Goal: Transaction & Acquisition: Download file/media

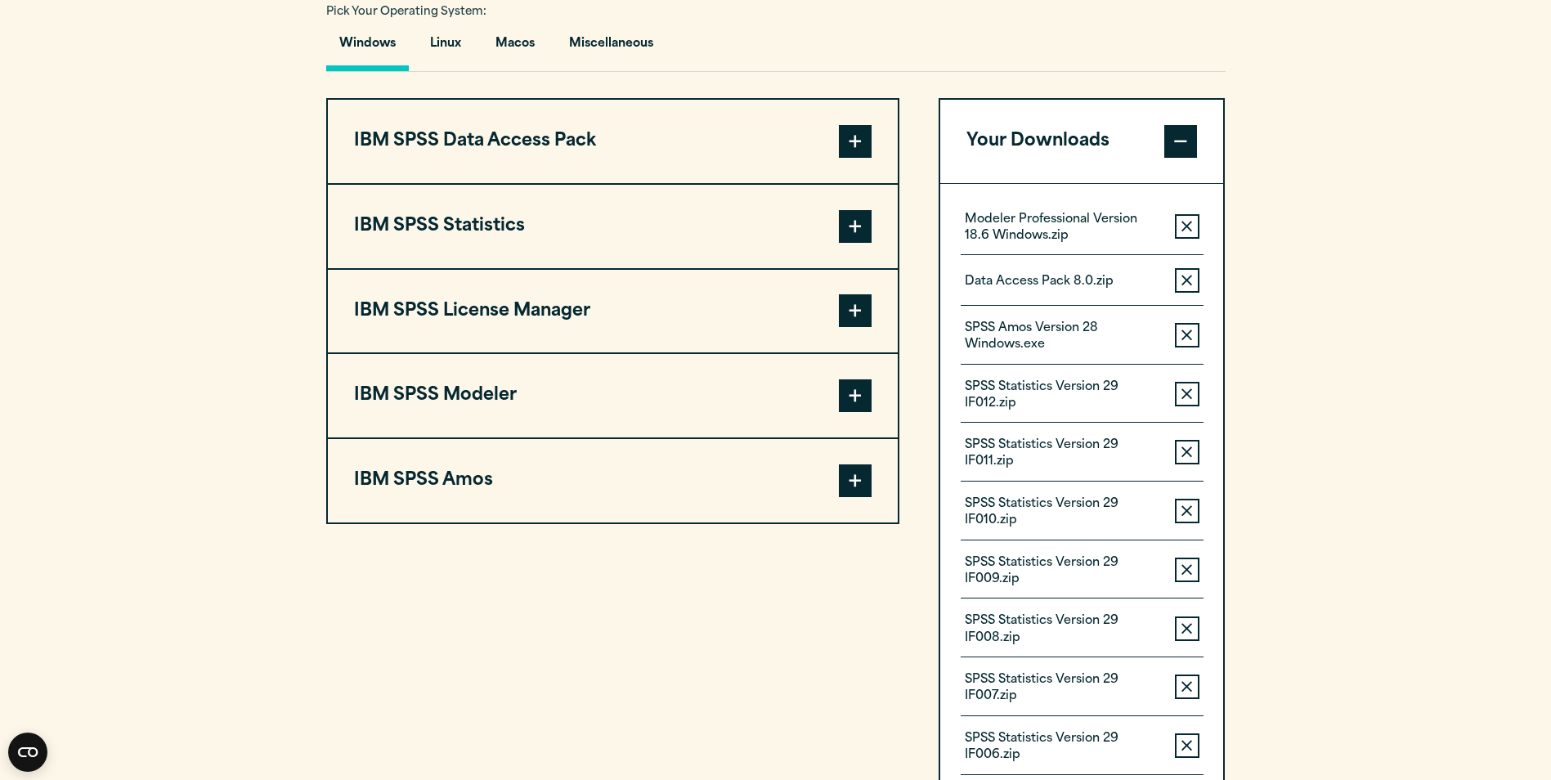
click at [853, 226] on span at bounding box center [855, 226] width 33 height 33
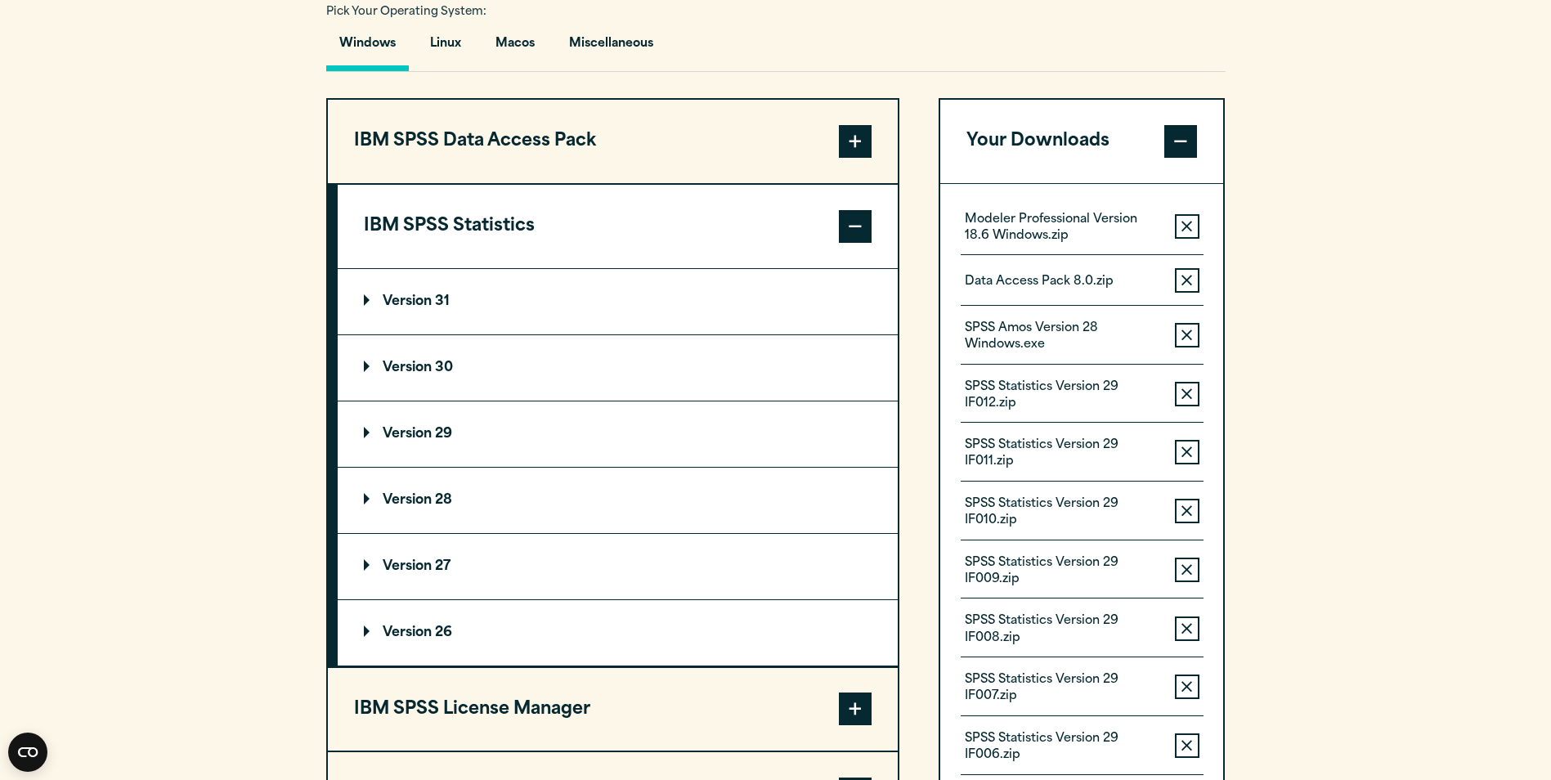
click at [396, 429] on p "Version 29" at bounding box center [408, 434] width 88 height 13
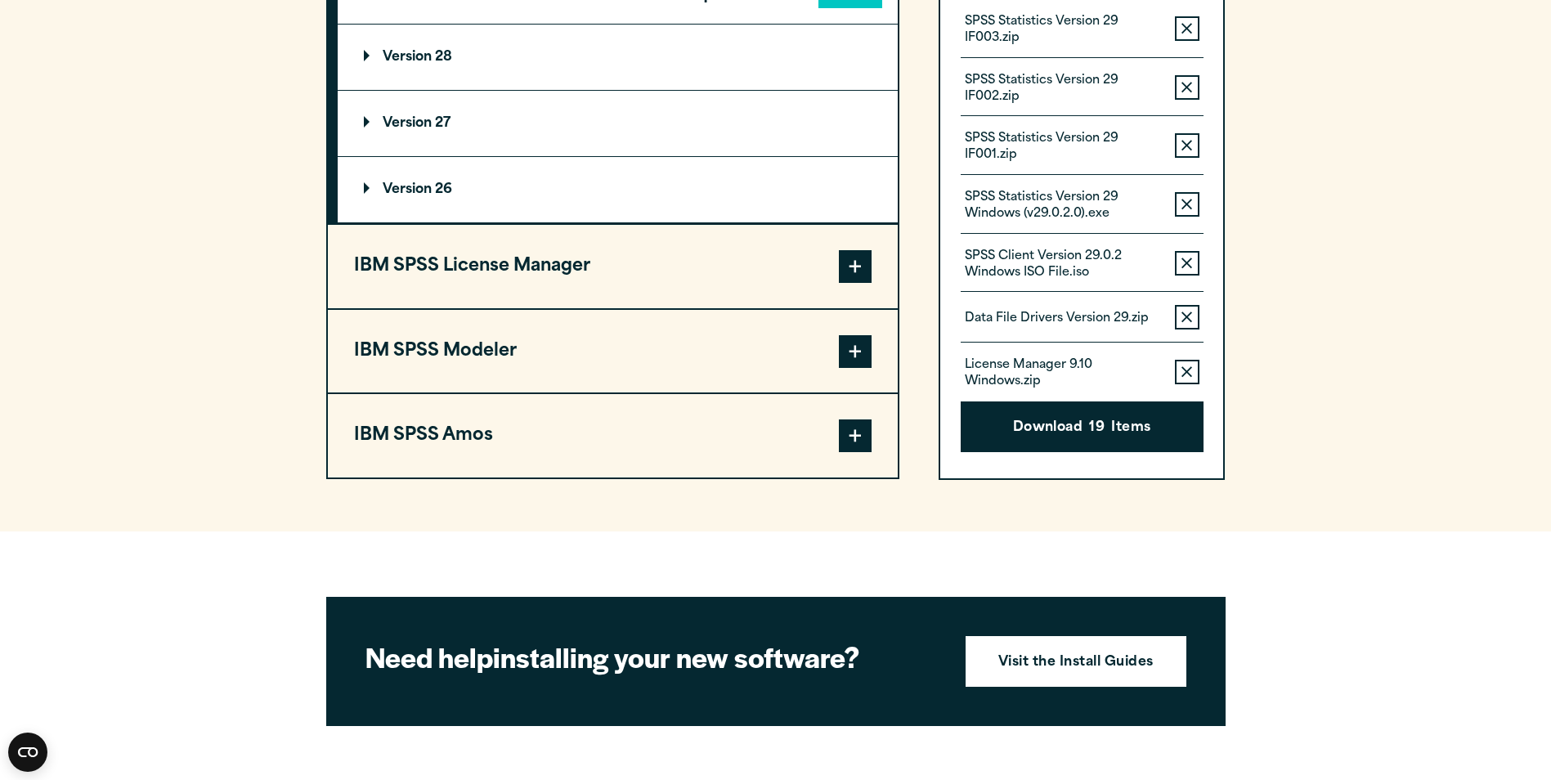
scroll to position [2669, 0]
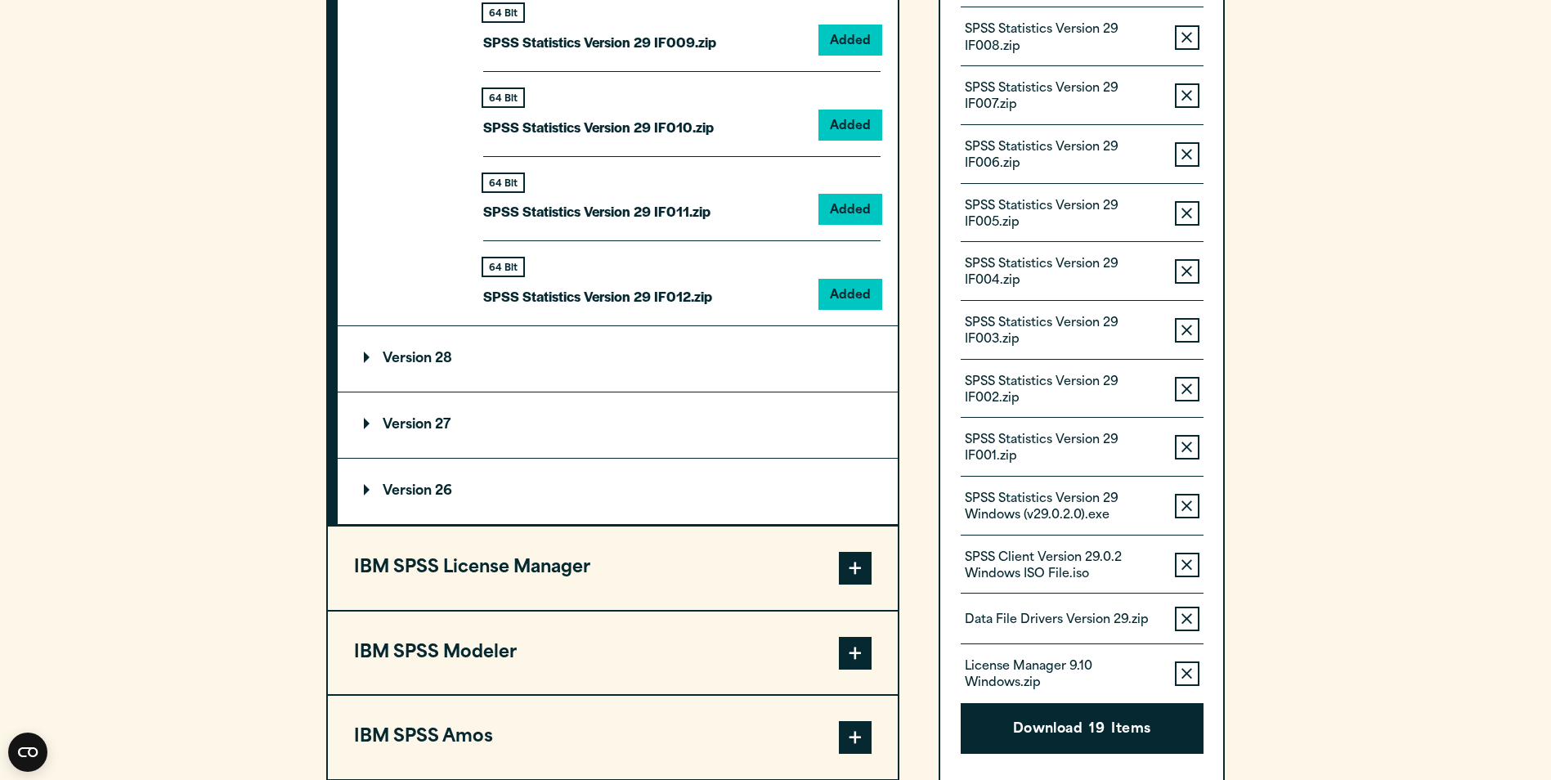
click at [1193, 503] on button "Remove this item from your software download list" at bounding box center [1187, 506] width 25 height 25
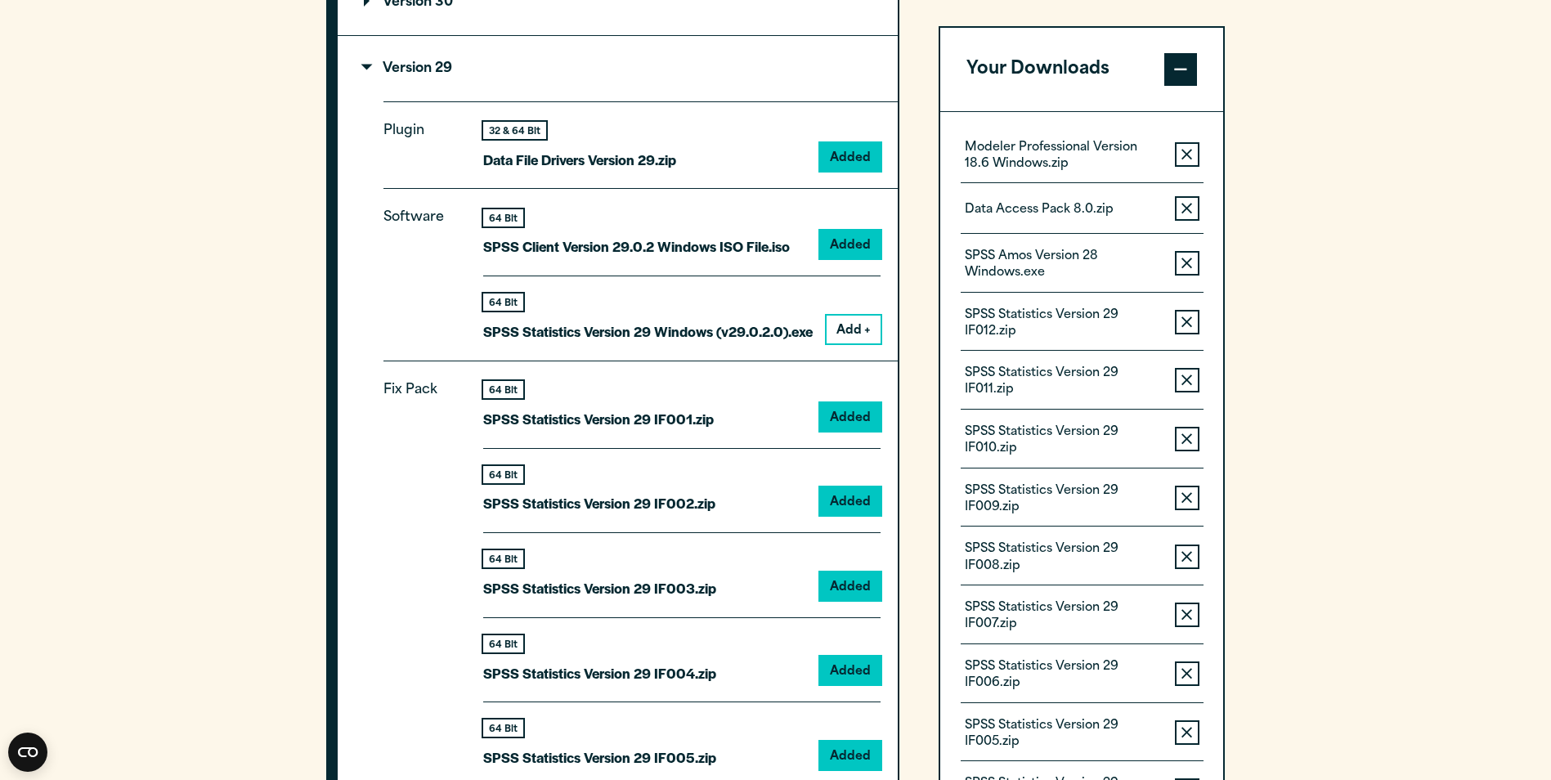
scroll to position [1583, 0]
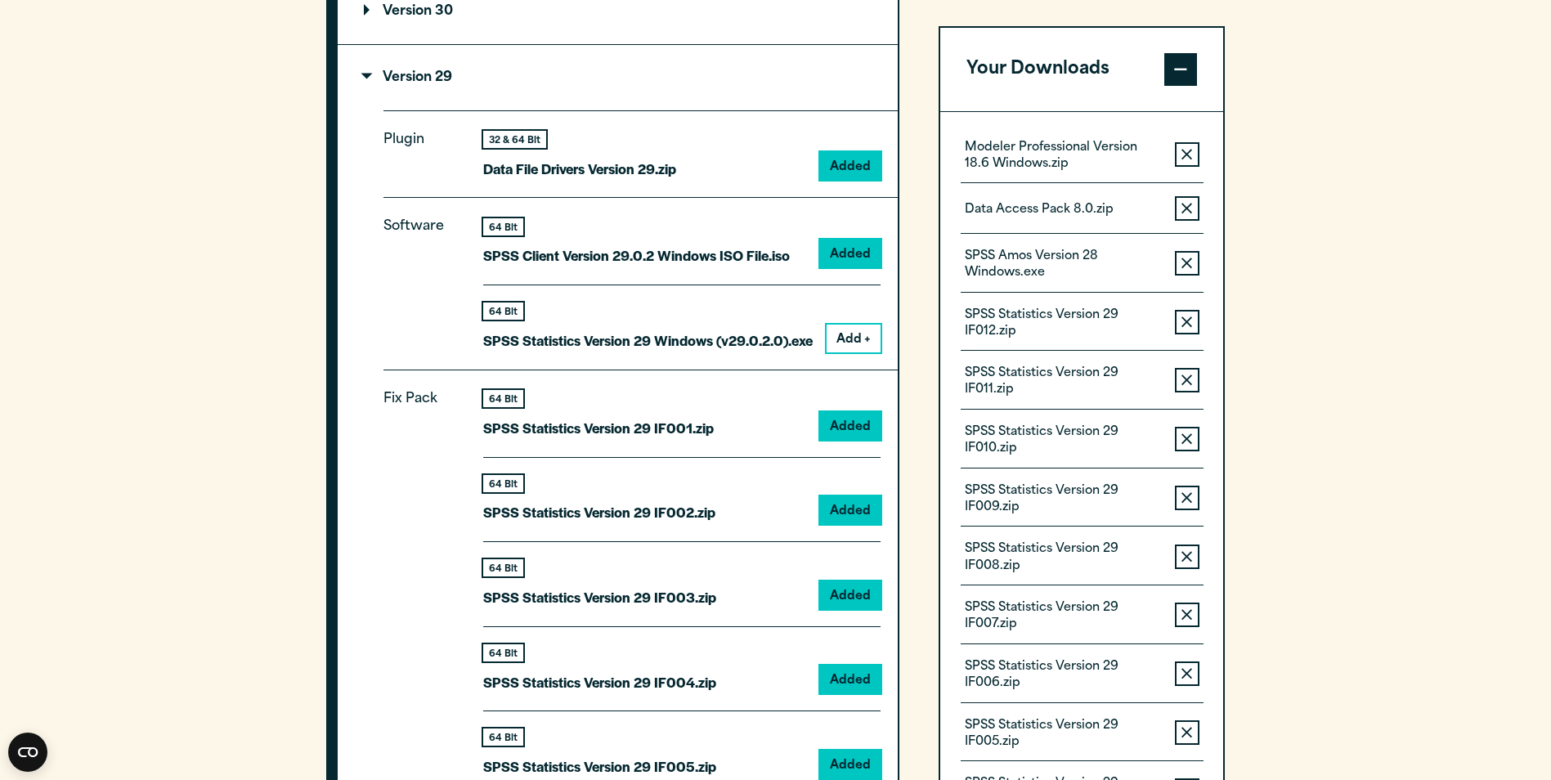
click at [847, 340] on button "Add +" at bounding box center [853, 339] width 54 height 28
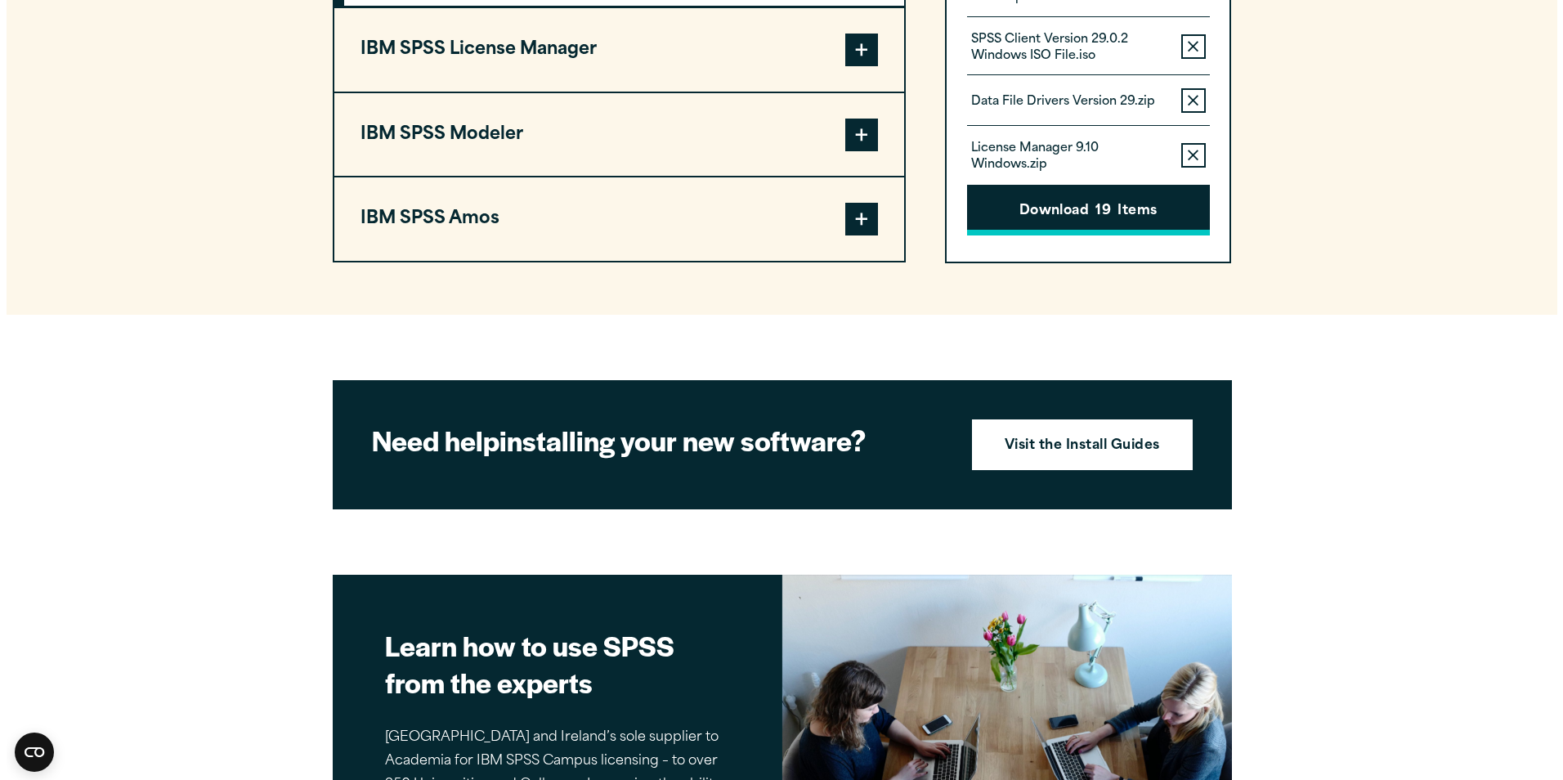
scroll to position [3216, 0]
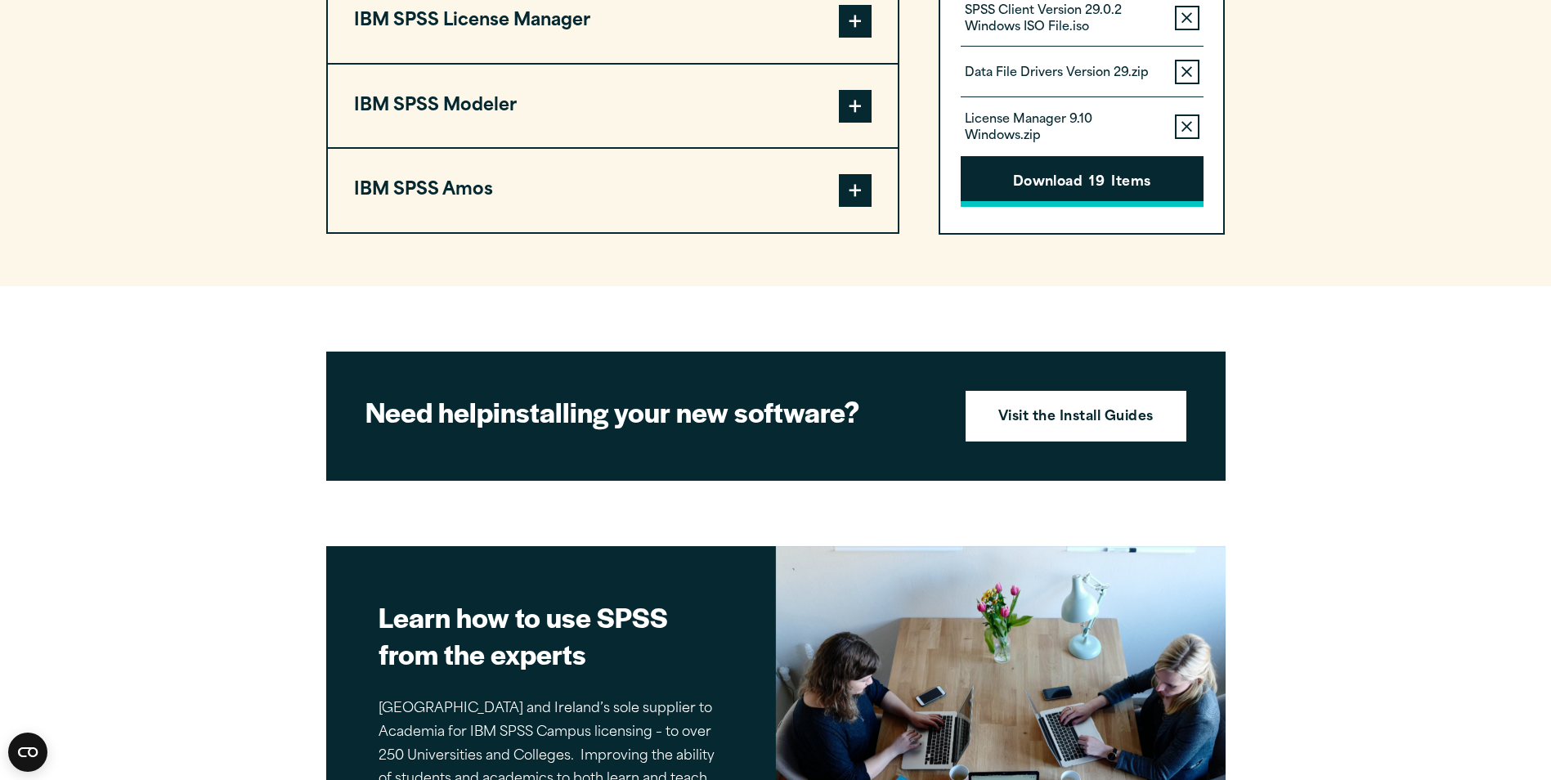
click at [1062, 176] on button "Download 19 Items" at bounding box center [1082, 181] width 243 height 51
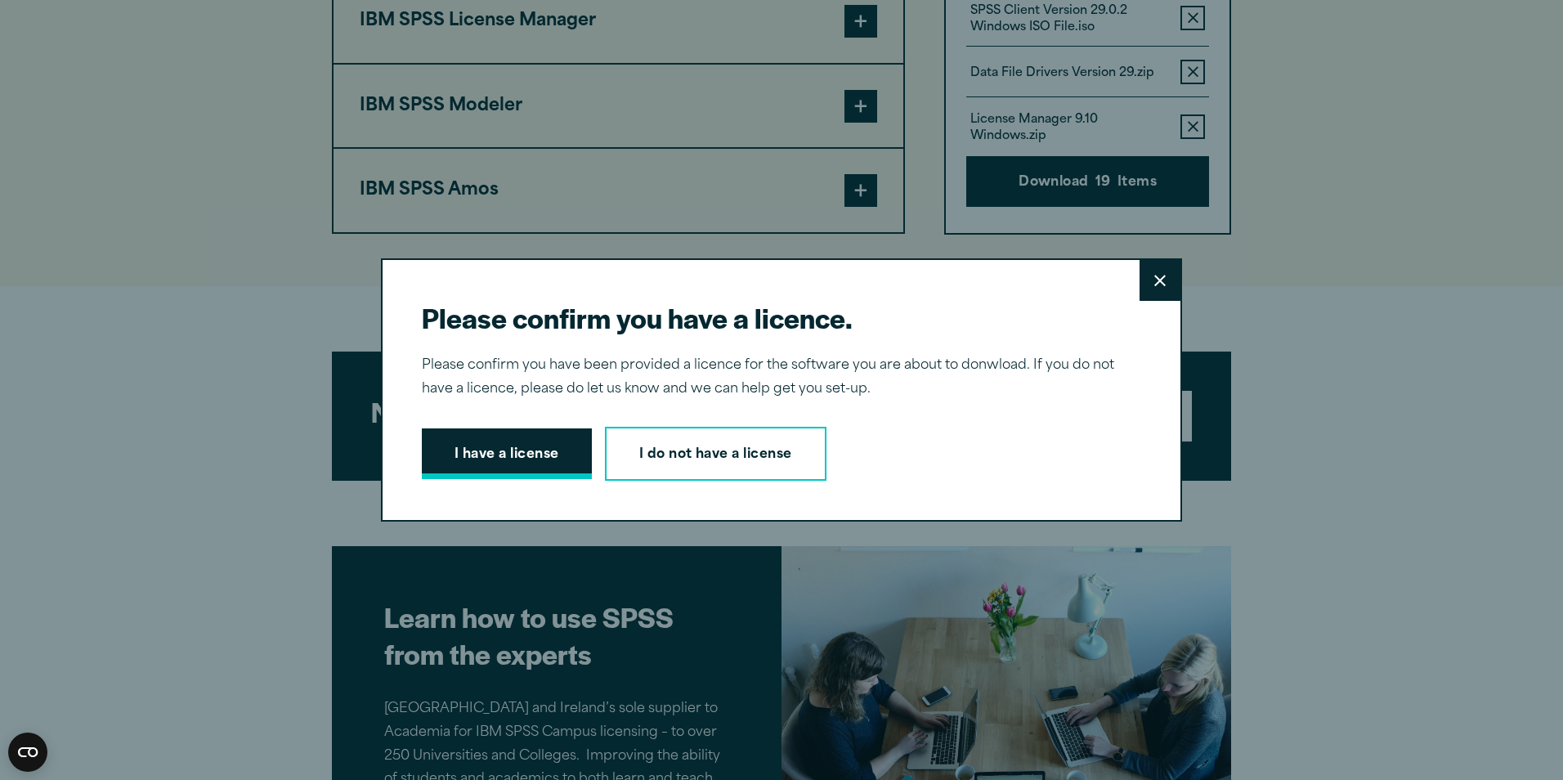
click at [553, 451] on button "I have a license" at bounding box center [507, 453] width 170 height 51
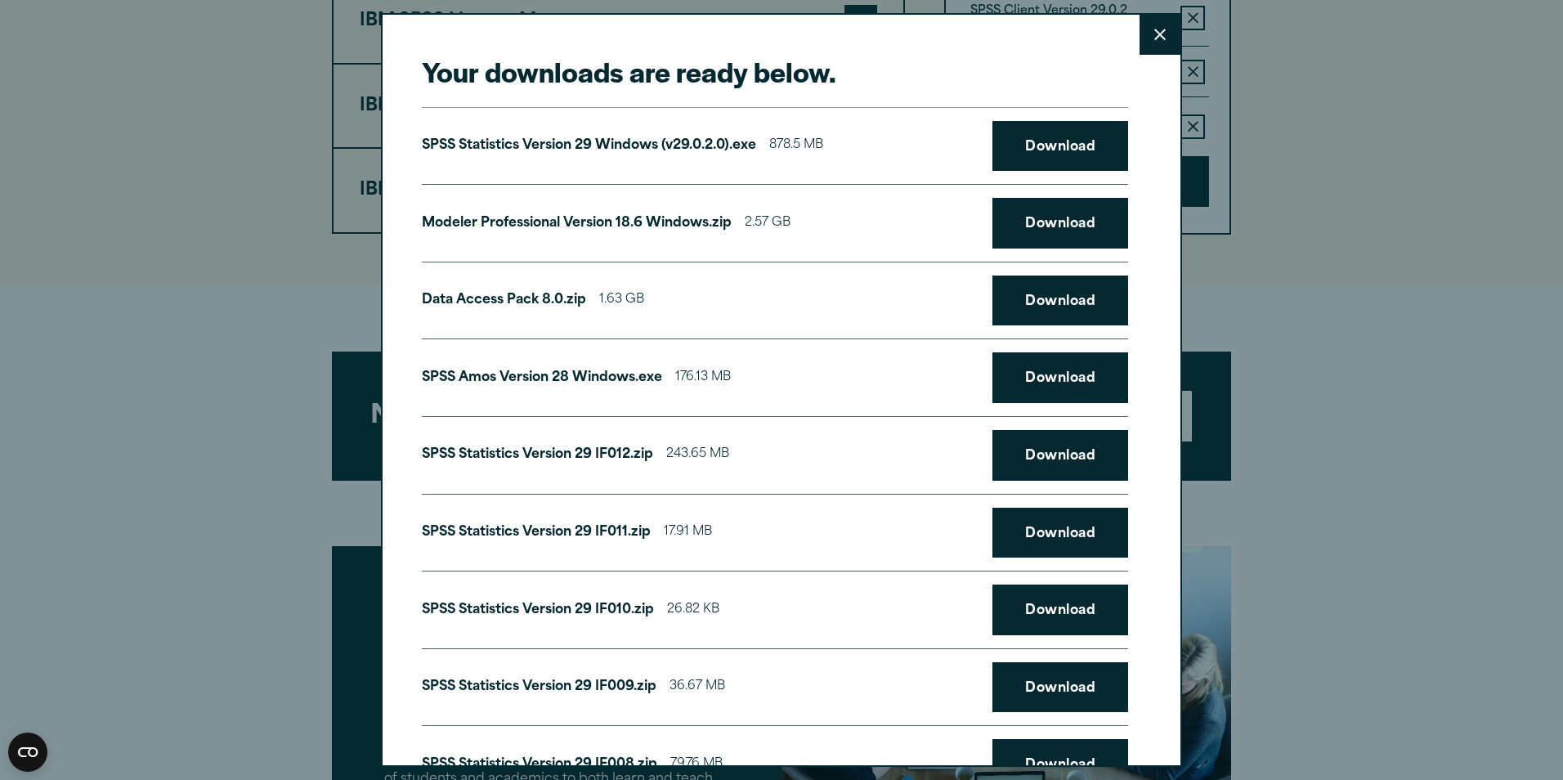
scroll to position [0, 0]
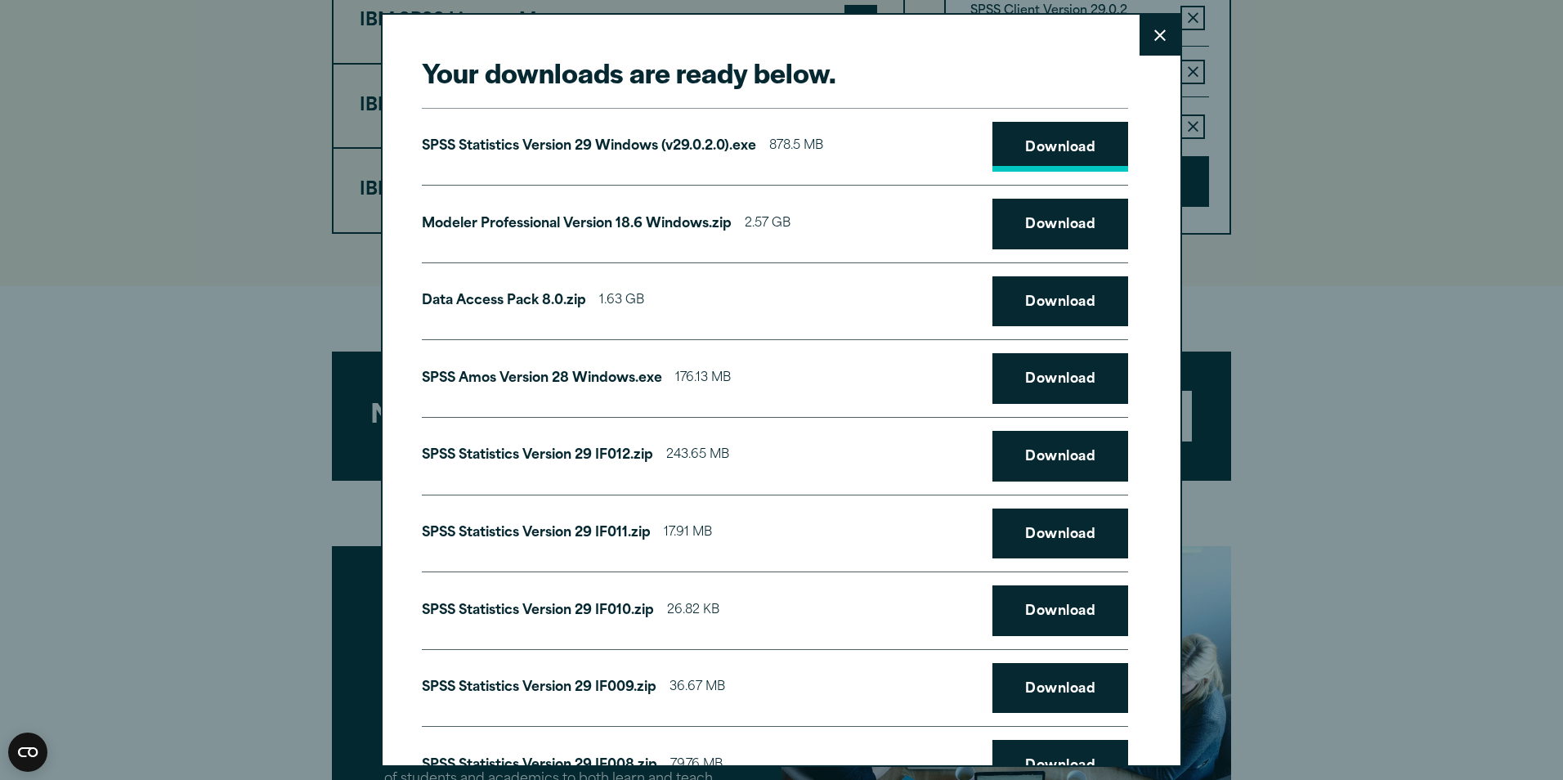
click at [1050, 137] on link "Download" at bounding box center [1060, 147] width 136 height 51
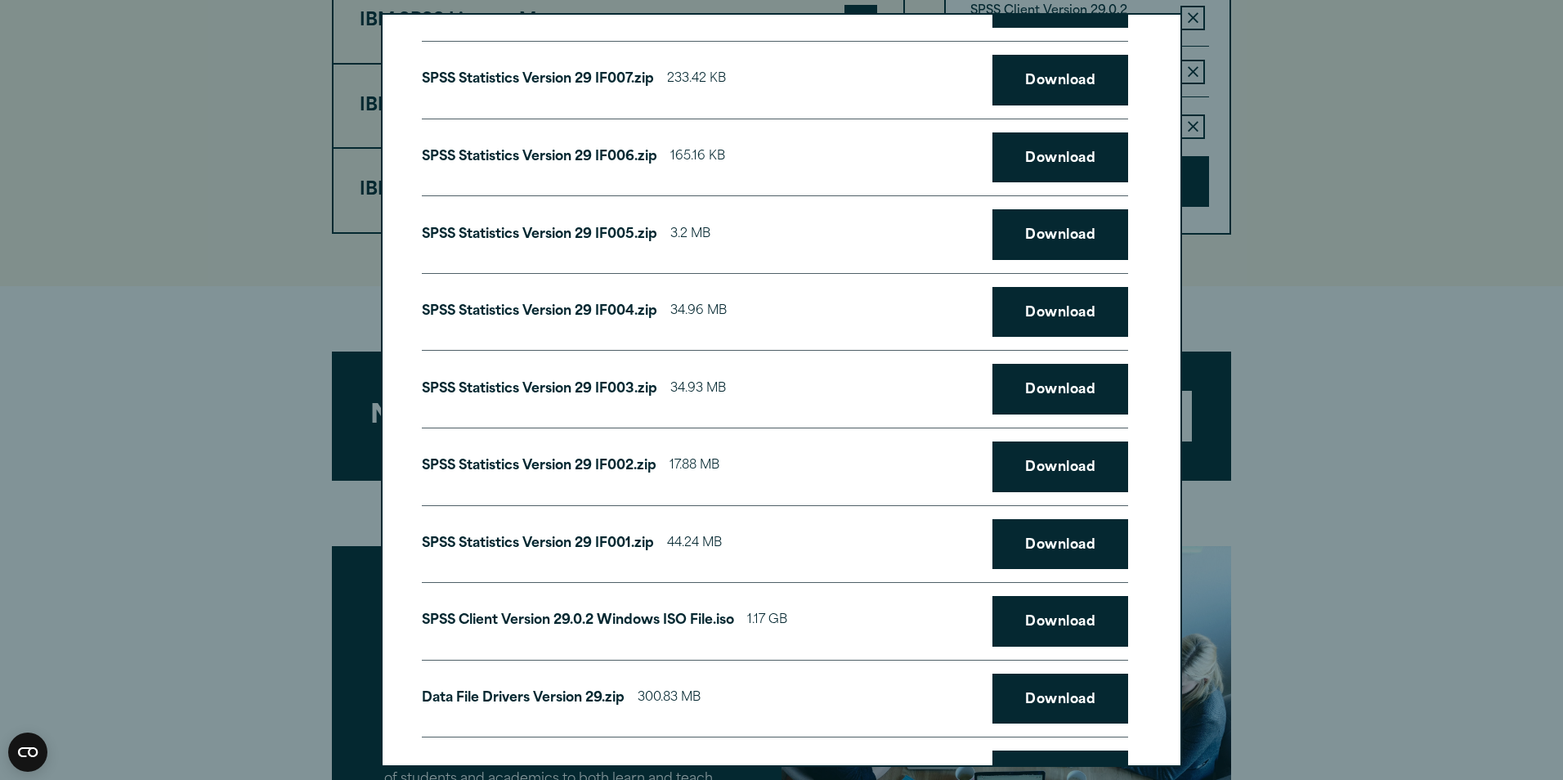
scroll to position [852, 0]
